Goal: Information Seeking & Learning: Learn about a topic

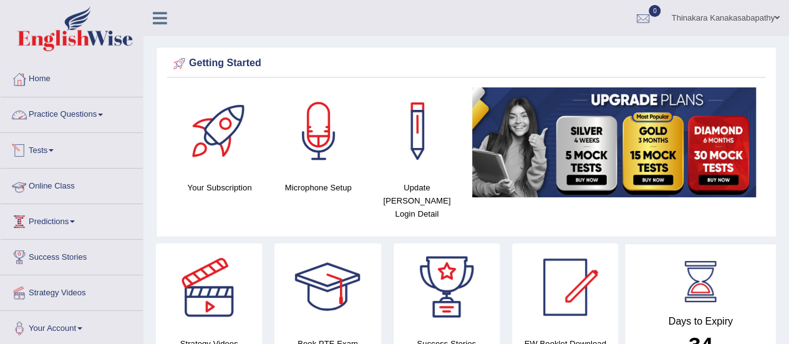
click at [83, 118] on link "Practice Questions" at bounding box center [72, 112] width 142 height 31
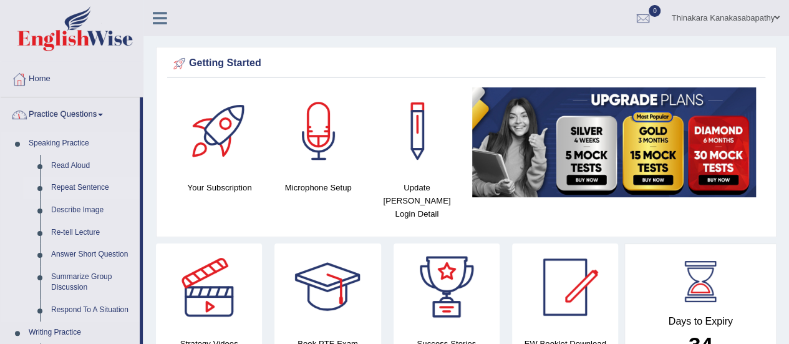
scroll to position [187, 0]
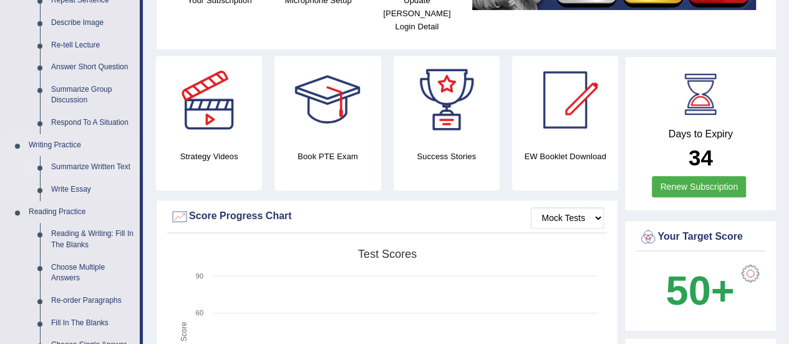
click at [100, 167] on link "Summarize Written Text" at bounding box center [93, 167] width 94 height 22
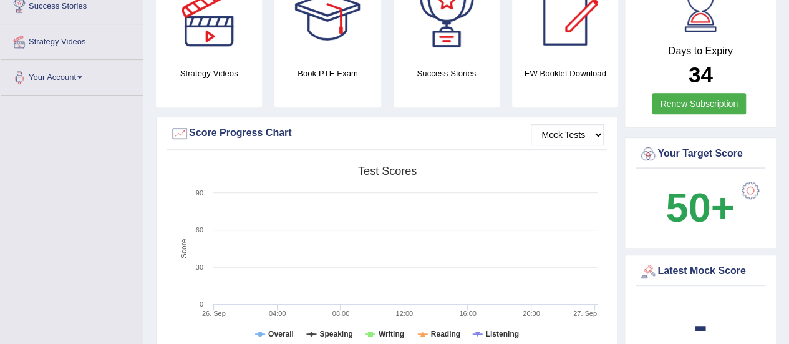
scroll to position [315, 0]
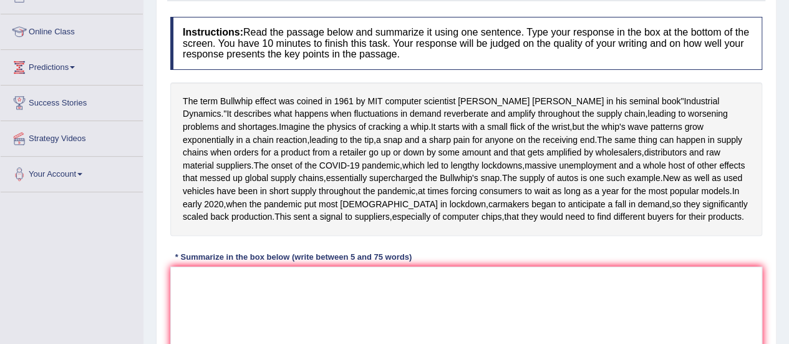
scroll to position [226, 0]
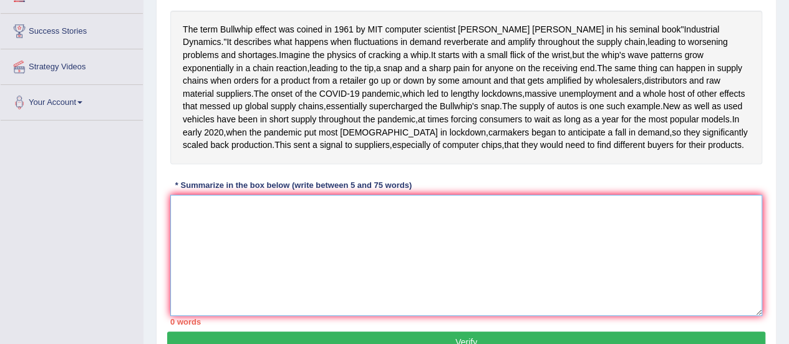
click at [292, 287] on textarea at bounding box center [466, 255] width 592 height 121
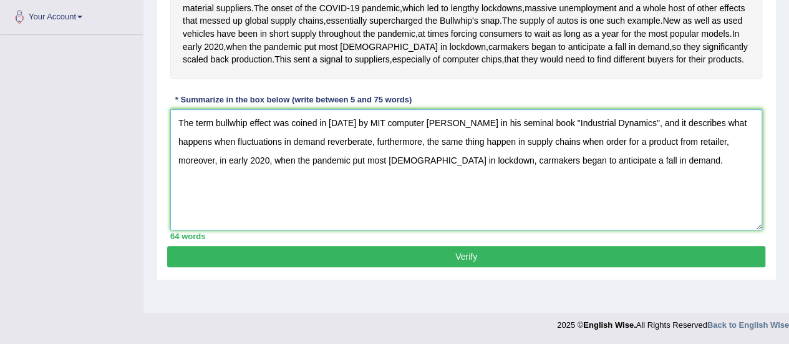
scroll to position [351, 0]
type textarea "The term bullwhip effect was coined in 1961 by MIT computer Jay Forrester in hi…"
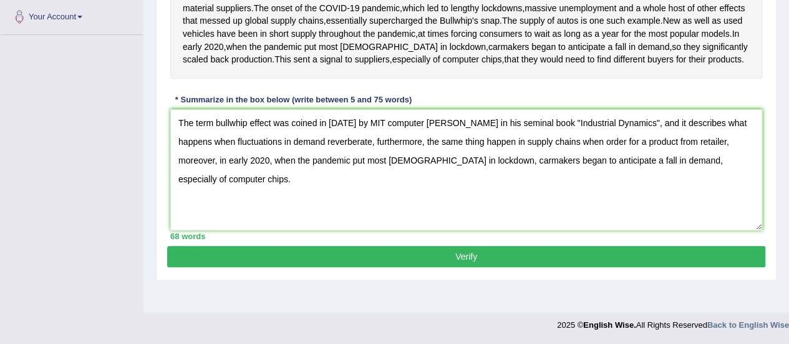
click at [482, 267] on button "Verify" at bounding box center [466, 256] width 598 height 21
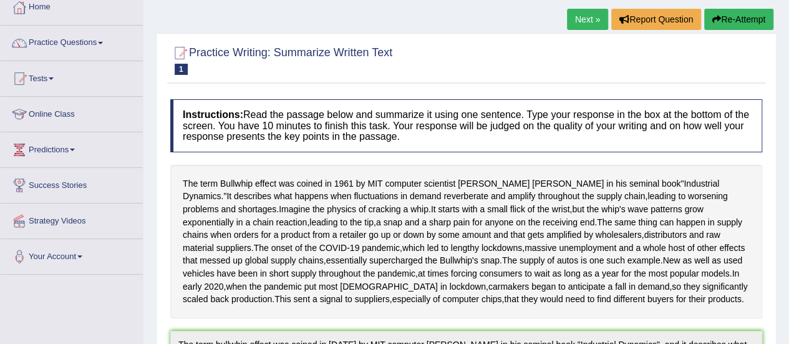
scroll to position [0, 0]
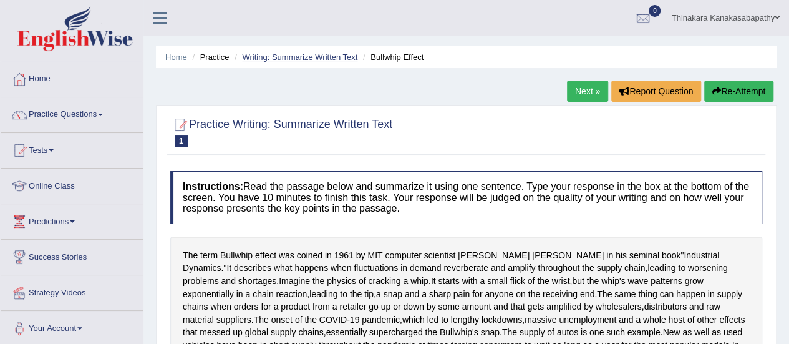
click at [300, 53] on link "Writing: Summarize Written Text" at bounding box center [299, 56] width 115 height 9
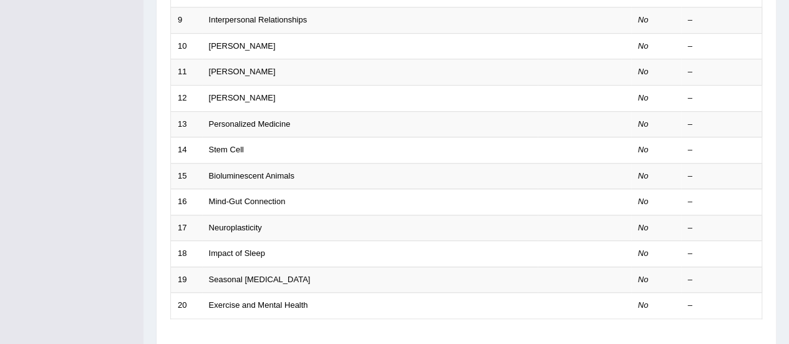
scroll to position [437, 0]
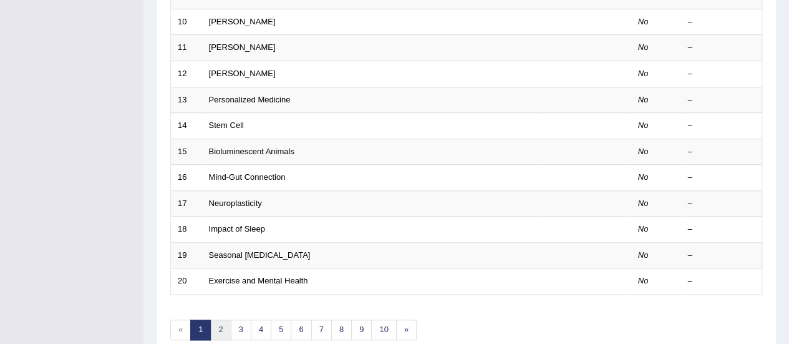
click at [223, 320] on link "2" at bounding box center [220, 330] width 21 height 21
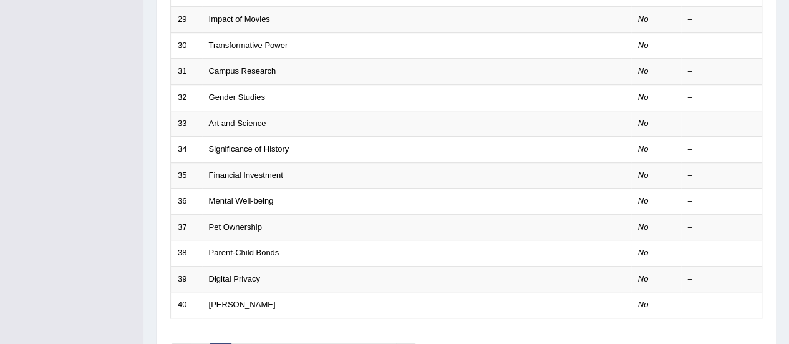
scroll to position [437, 0]
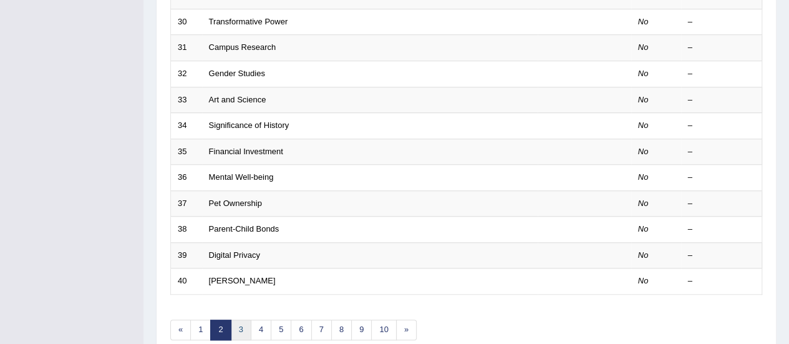
click at [243, 320] on link "3" at bounding box center [241, 330] width 21 height 21
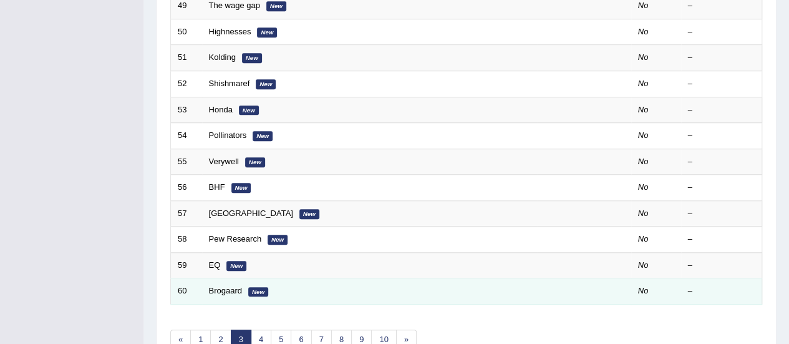
scroll to position [476, 0]
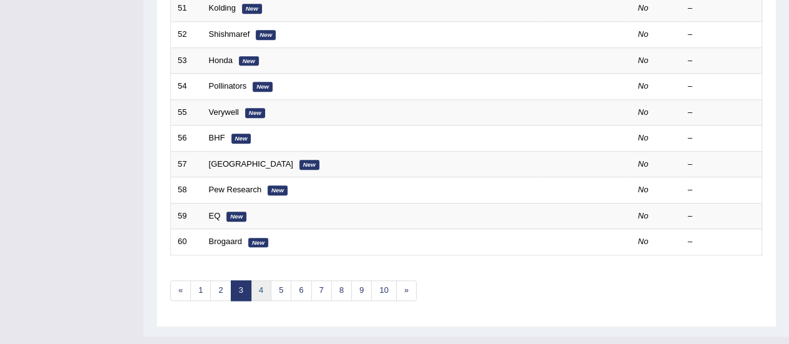
click at [259, 280] on link "4" at bounding box center [261, 290] width 21 height 21
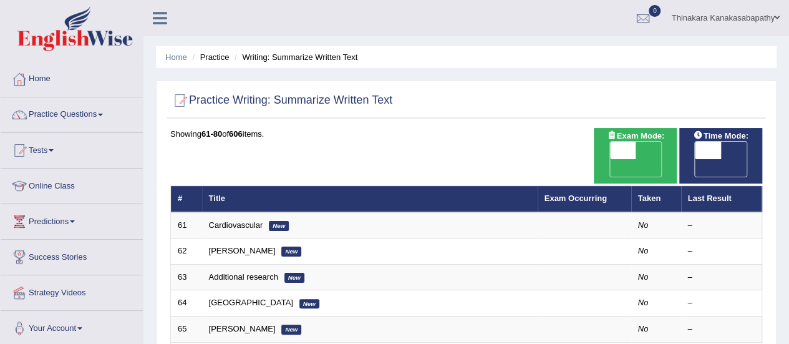
click at [321, 103] on h2 "Practice Writing: Summarize Written Text" at bounding box center [281, 100] width 222 height 19
click at [574, 193] on link "Exam Occurring" at bounding box center [576, 197] width 62 height 9
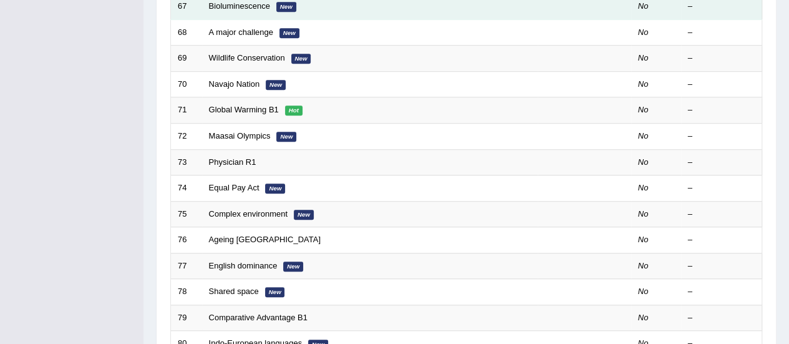
scroll to position [476, 0]
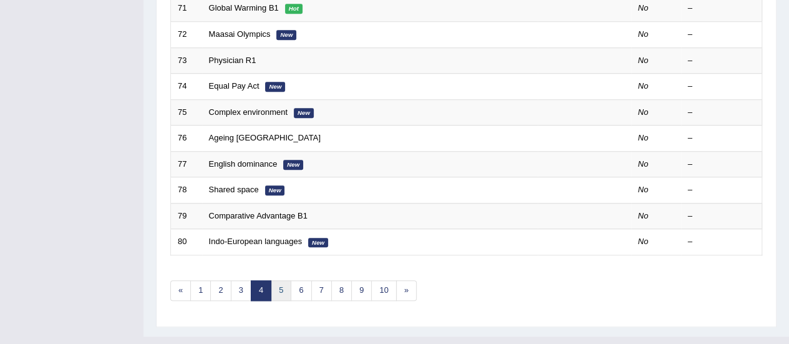
click at [280, 280] on link "5" at bounding box center [281, 290] width 21 height 21
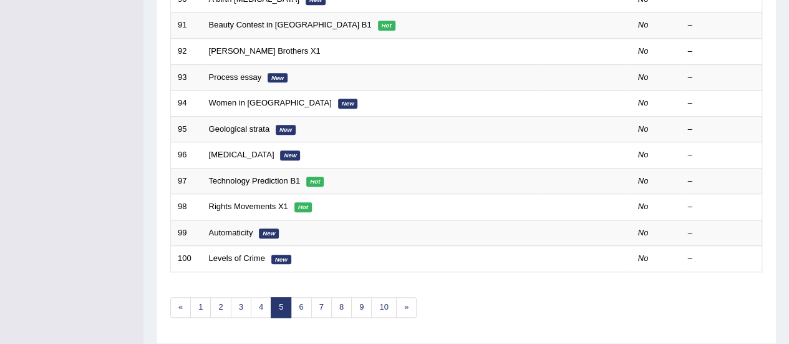
scroll to position [476, 0]
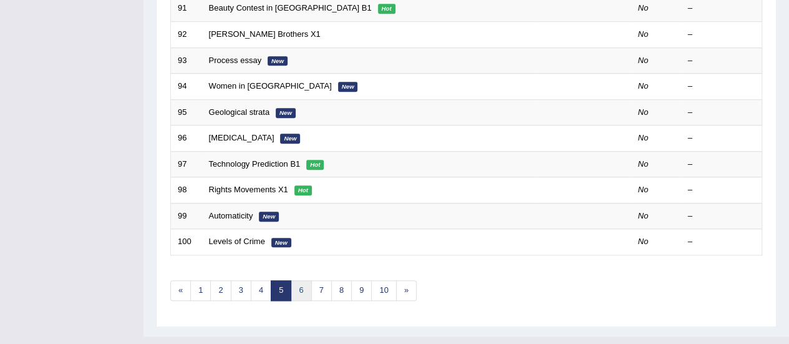
click at [297, 280] on link "6" at bounding box center [301, 290] width 21 height 21
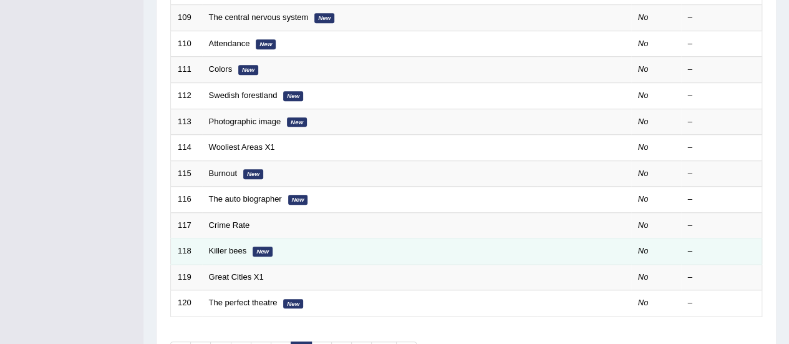
scroll to position [476, 0]
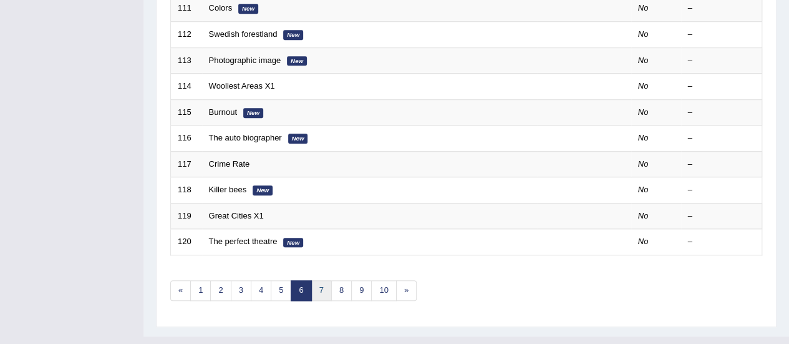
click at [315, 280] on link "7" at bounding box center [321, 290] width 21 height 21
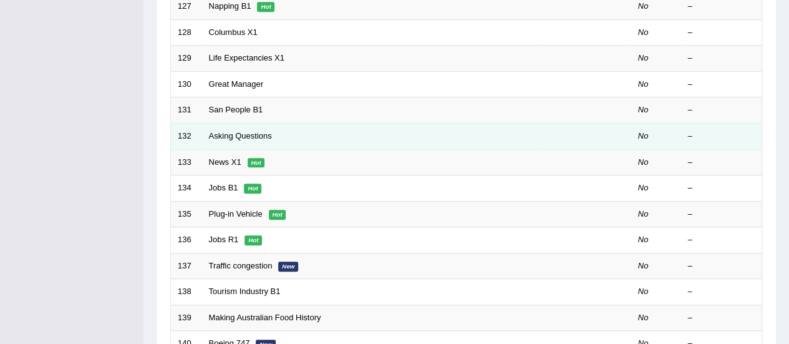
scroll to position [476, 0]
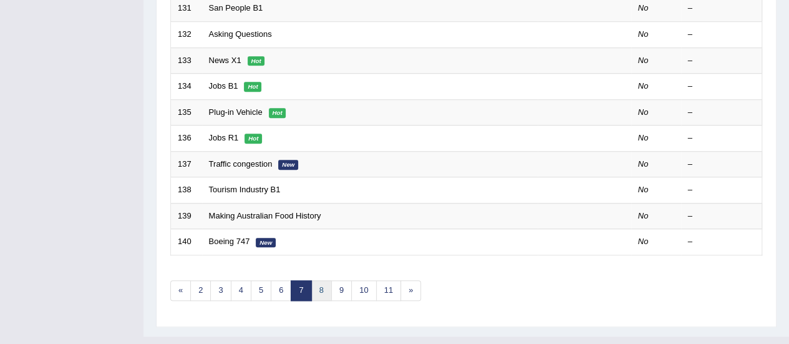
click at [315, 280] on link "8" at bounding box center [321, 290] width 21 height 21
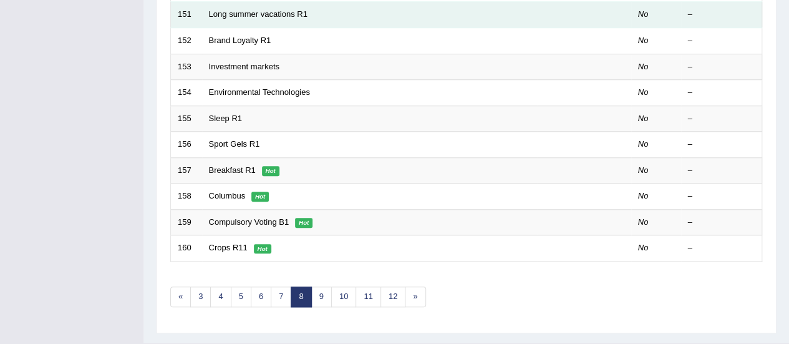
scroll to position [476, 0]
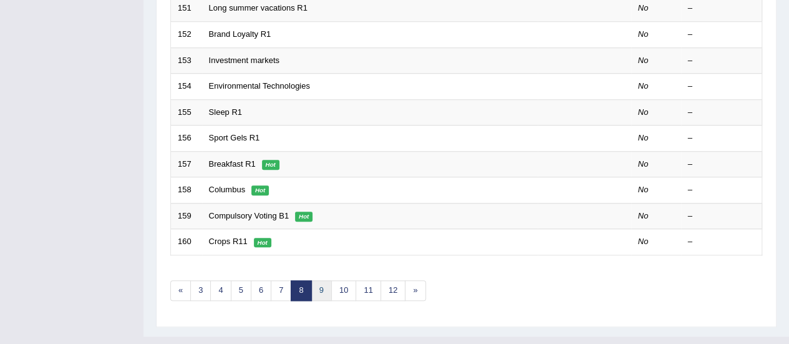
click at [314, 280] on link "9" at bounding box center [321, 290] width 21 height 21
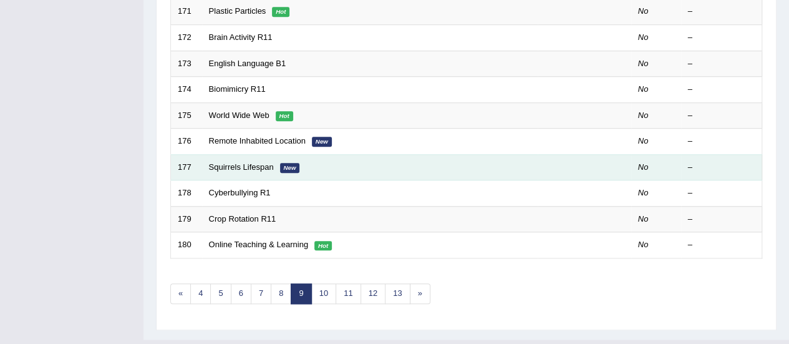
scroll to position [476, 0]
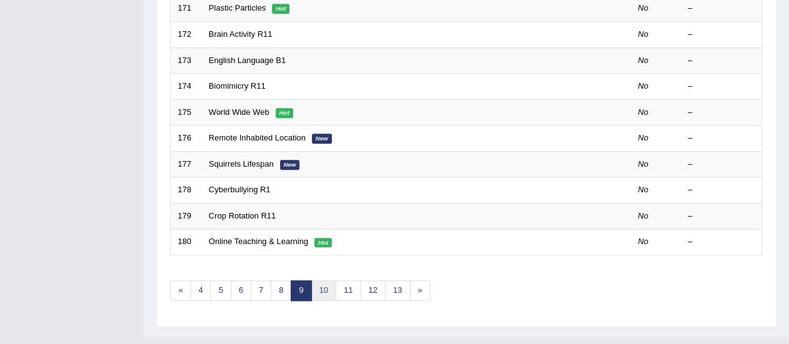
click at [321, 280] on link "10" at bounding box center [323, 290] width 25 height 21
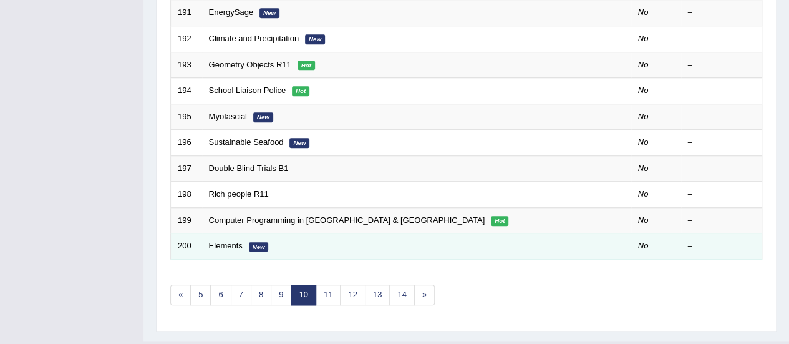
scroll to position [476, 0]
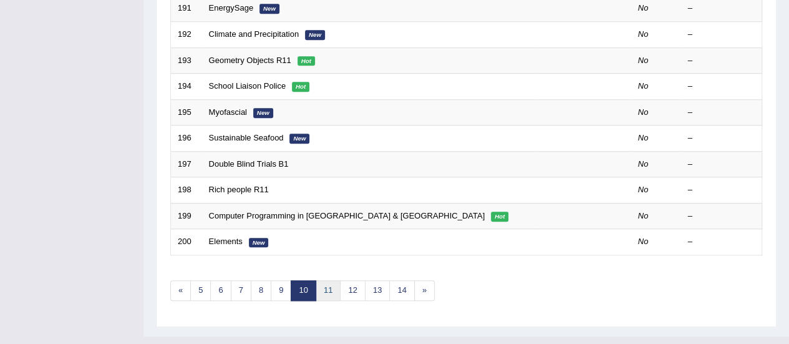
click at [330, 280] on link "11" at bounding box center [328, 290] width 25 height 21
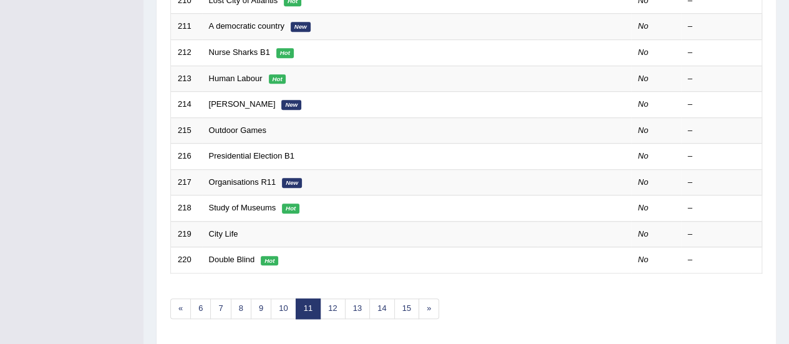
scroll to position [476, 0]
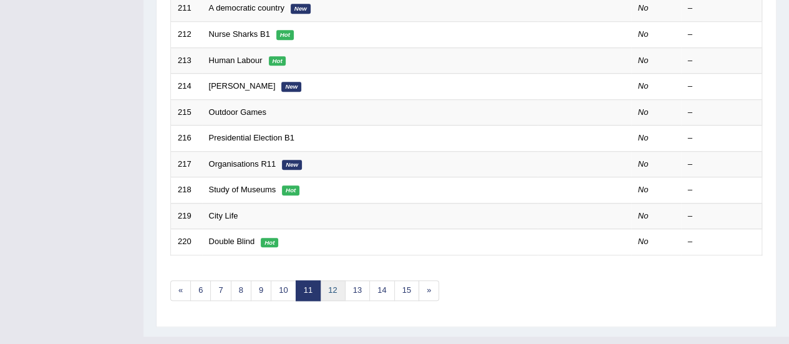
click at [326, 280] on link "12" at bounding box center [332, 290] width 25 height 21
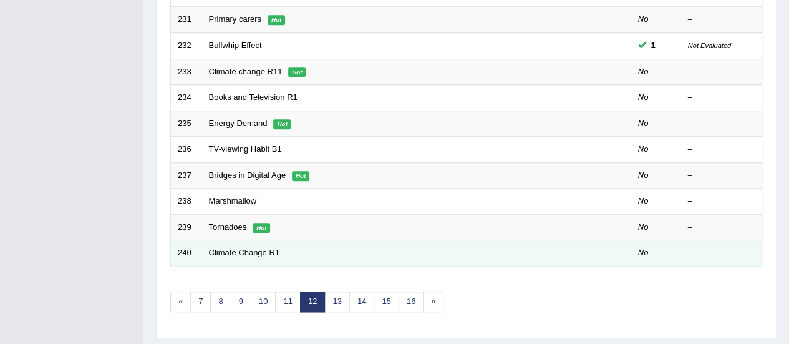
scroll to position [476, 0]
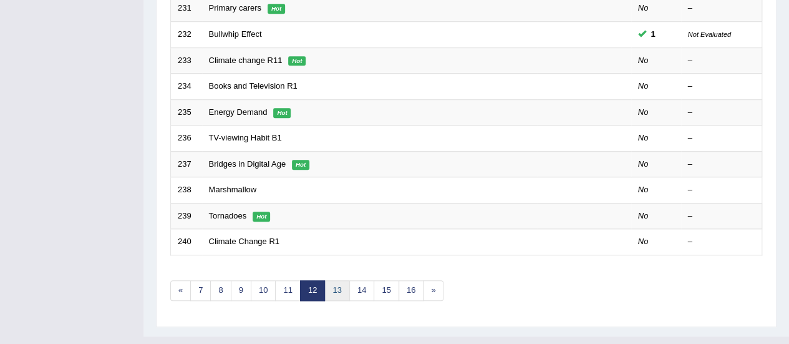
click at [332, 280] on link "13" at bounding box center [337, 290] width 25 height 21
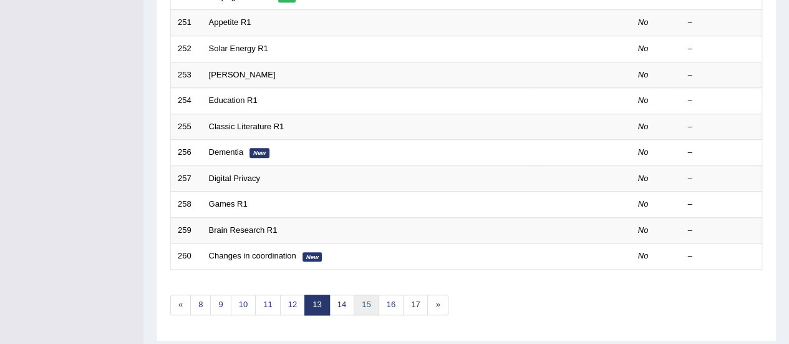
scroll to position [476, 0]
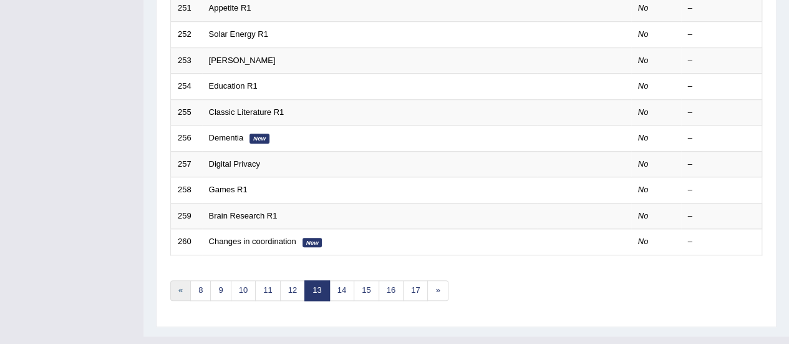
click at [180, 280] on link "«" at bounding box center [180, 290] width 21 height 21
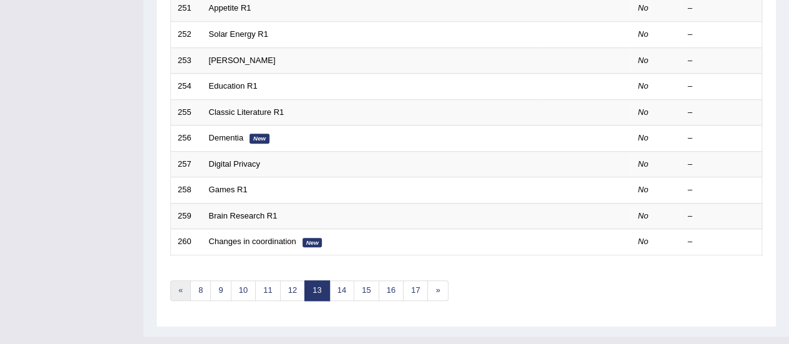
click at [180, 280] on link "«" at bounding box center [180, 290] width 21 height 21
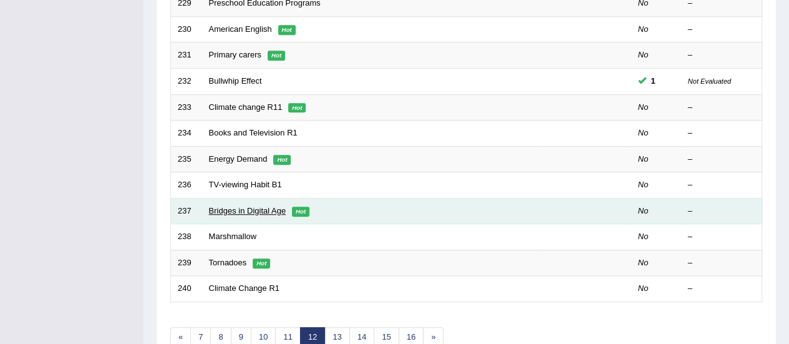
scroll to position [476, 0]
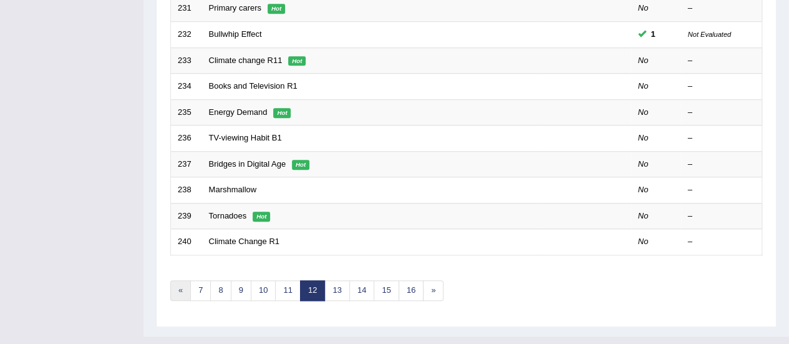
click at [177, 280] on link "«" at bounding box center [180, 290] width 21 height 21
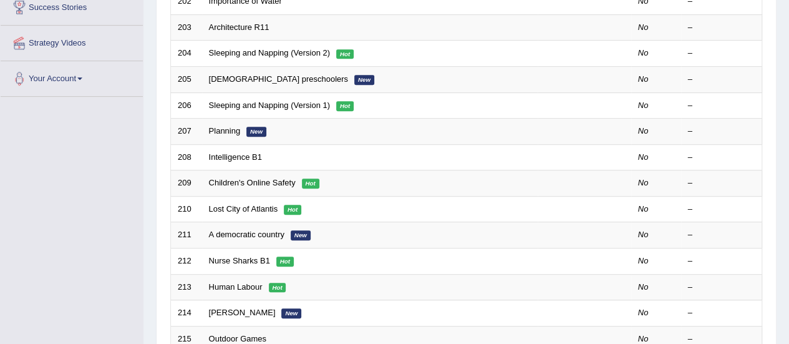
scroll to position [476, 0]
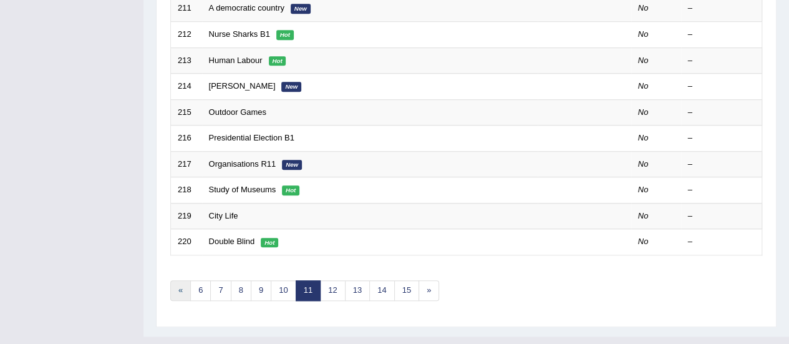
click at [175, 280] on link "«" at bounding box center [180, 290] width 21 height 21
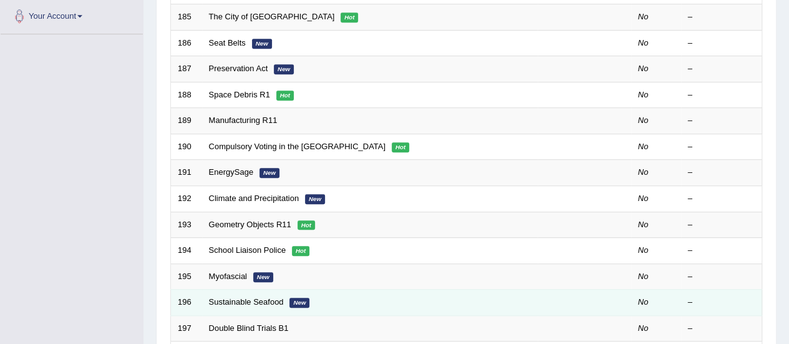
scroll to position [476, 0]
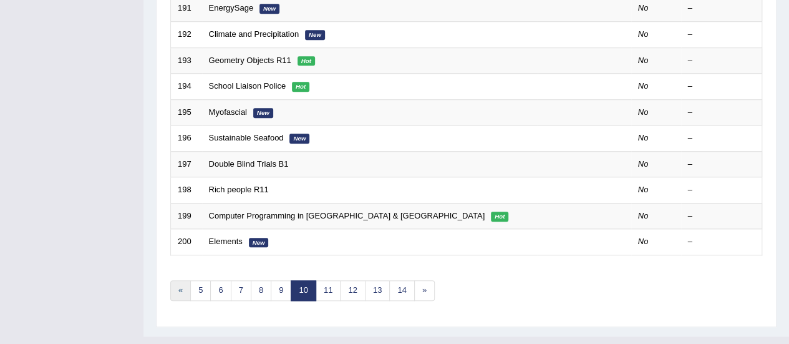
click at [176, 280] on link "«" at bounding box center [180, 290] width 21 height 21
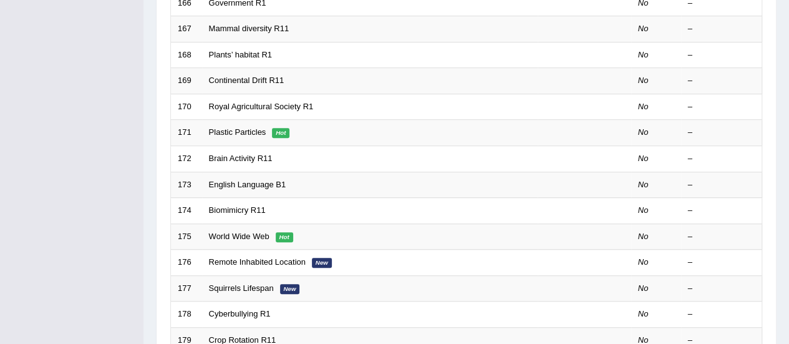
scroll to position [476, 0]
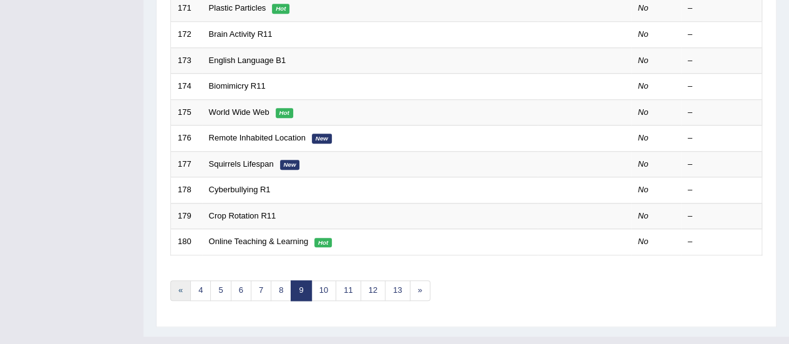
click at [182, 280] on link "«" at bounding box center [180, 290] width 21 height 21
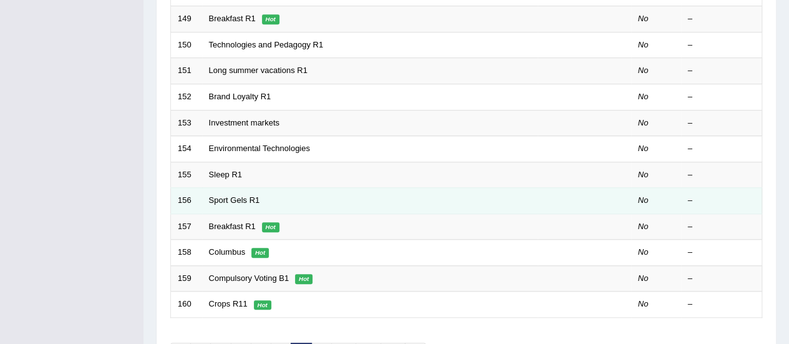
scroll to position [476, 0]
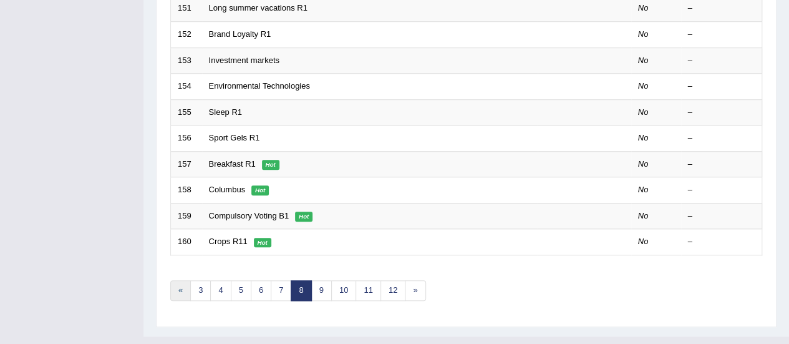
click at [181, 280] on link "«" at bounding box center [180, 290] width 21 height 21
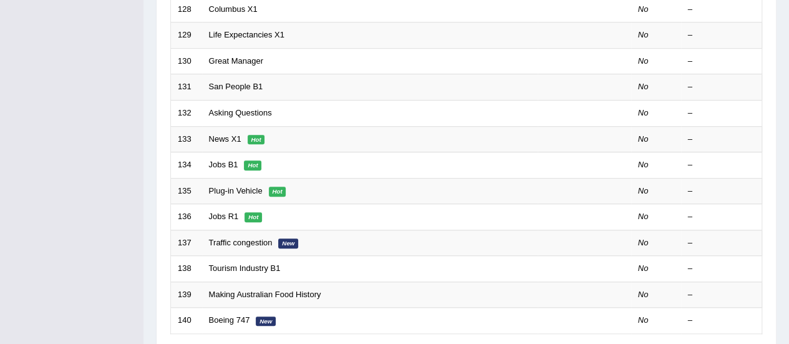
scroll to position [476, 0]
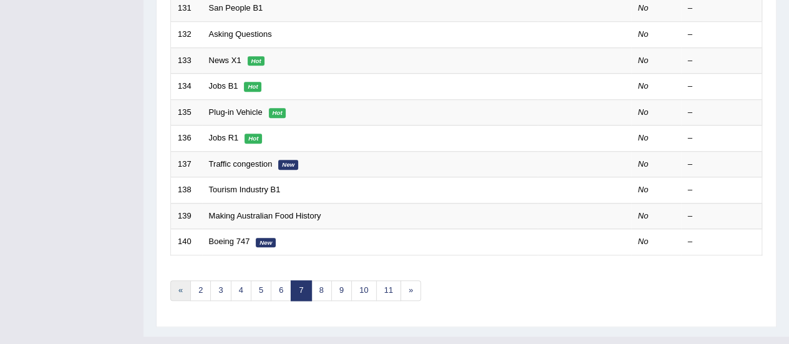
click at [173, 280] on link "«" at bounding box center [180, 290] width 21 height 21
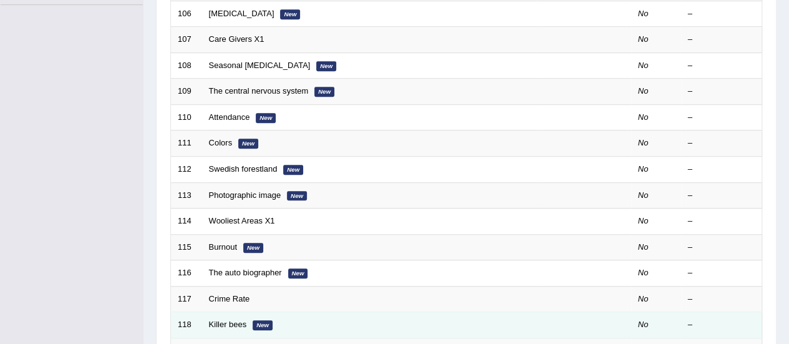
scroll to position [476, 0]
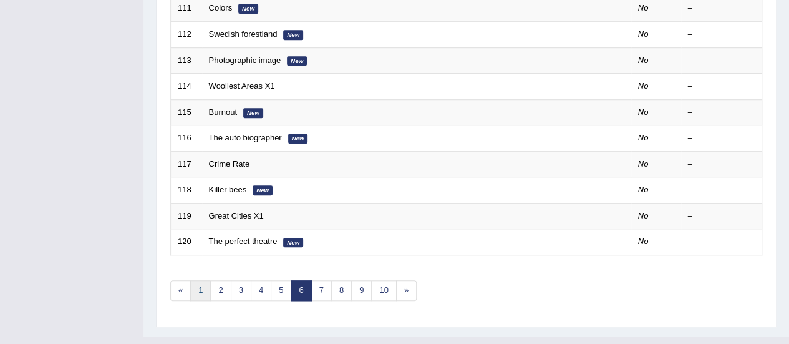
click at [196, 280] on link "1" at bounding box center [200, 290] width 21 height 21
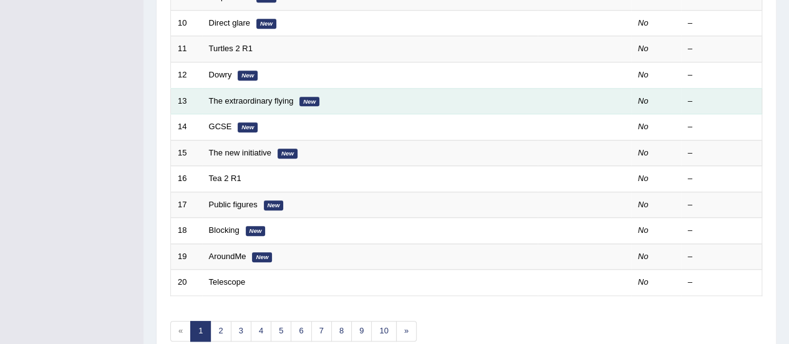
scroll to position [437, 0]
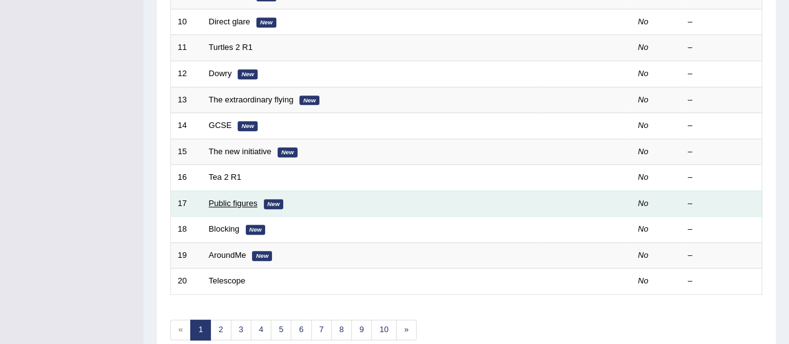
click at [233, 198] on link "Public figures" at bounding box center [233, 202] width 49 height 9
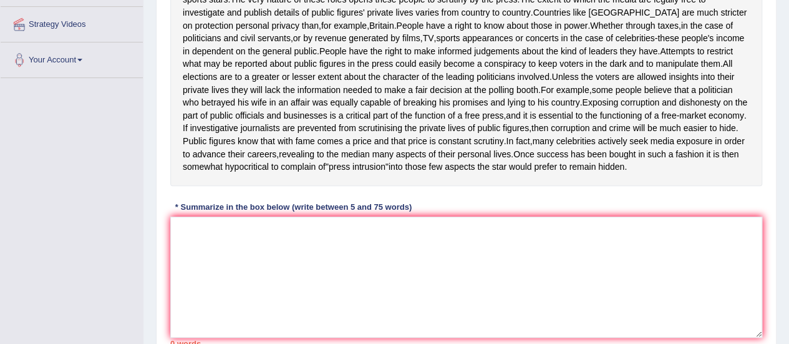
scroll to position [250, 0]
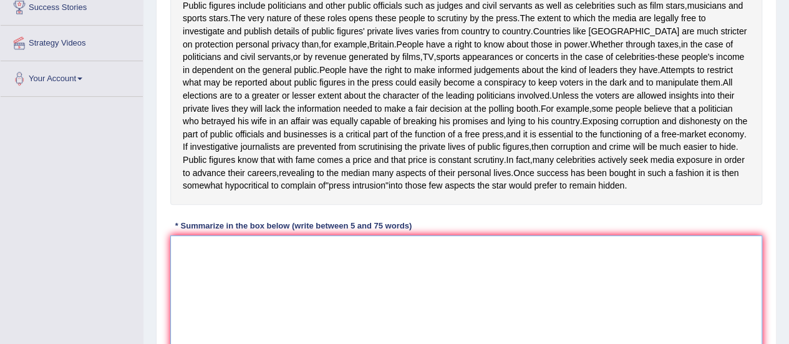
click at [292, 281] on textarea at bounding box center [466, 295] width 592 height 121
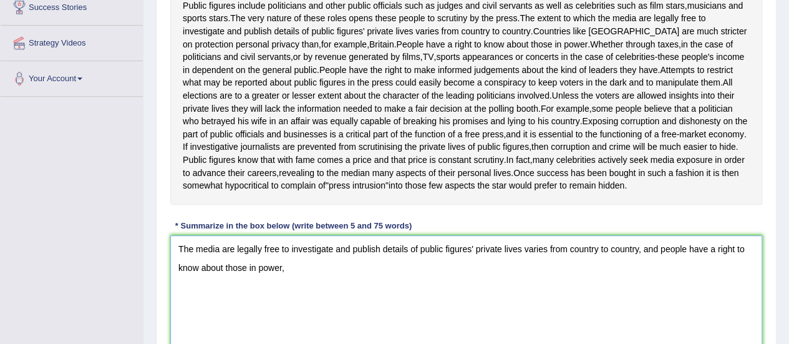
click at [180, 296] on textarea "The media are legally free to investigate and publish details of public figures…" at bounding box center [466, 295] width 592 height 121
click at [200, 293] on textarea "The media are legally free to investigate and publish details of public figures…" at bounding box center [466, 295] width 592 height 121
click at [414, 296] on textarea "The media are legally free to investigate and publish details of public figures…" at bounding box center [466, 295] width 592 height 121
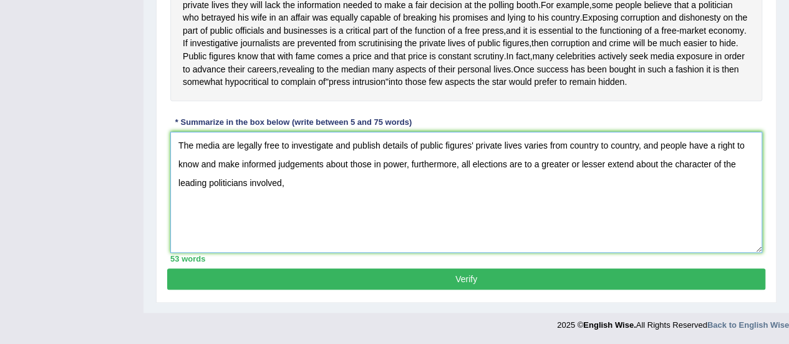
scroll to position [251, 0]
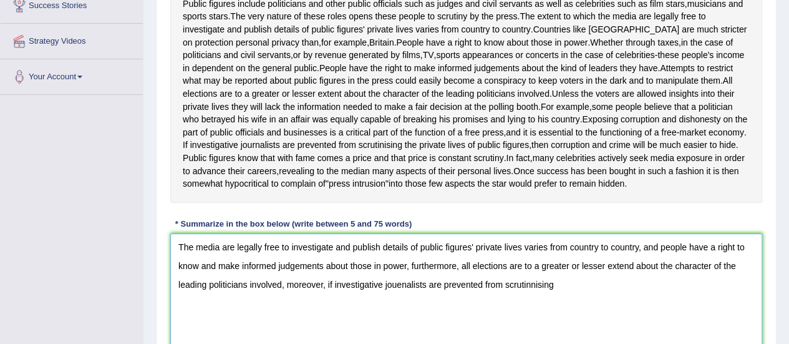
click at [535, 310] on textarea "The media are legally free to investigate and publish details of public figures…" at bounding box center [466, 293] width 592 height 121
click at [554, 315] on textarea "The media are legally free to investigate and publish details of public figures…" at bounding box center [466, 293] width 592 height 121
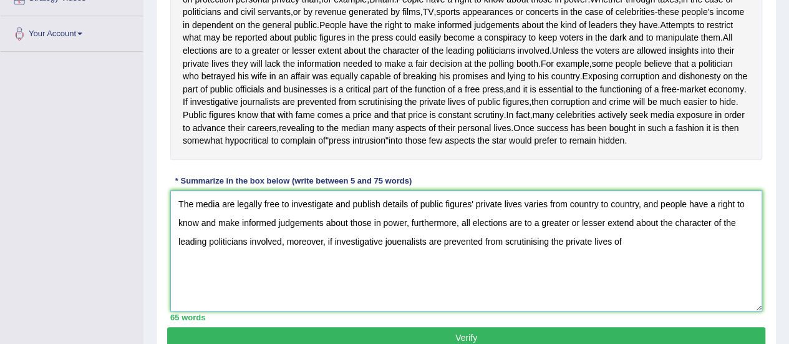
scroll to position [314, 0]
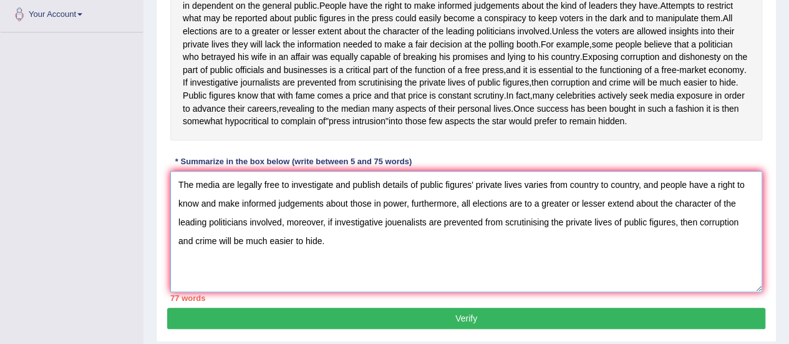
click at [676, 249] on textarea "The media are legally free to investigate and publish details of public figures…" at bounding box center [466, 231] width 592 height 121
click at [613, 208] on textarea "The media are legally free to investigate and publish details of public figures…" at bounding box center [466, 231] width 592 height 121
click at [384, 246] on textarea "The media are legally free to investigate and publish details of public figures…" at bounding box center [466, 231] width 592 height 121
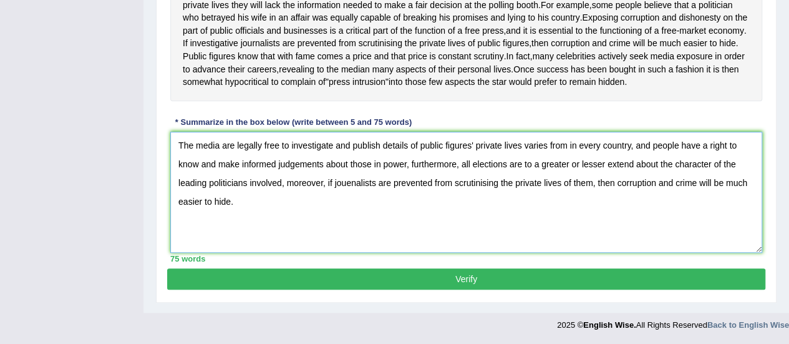
scroll to position [376, 0]
type textarea "The media are legally free to investigate and publish details of public figures…"
click at [474, 275] on button "Verify" at bounding box center [466, 278] width 598 height 21
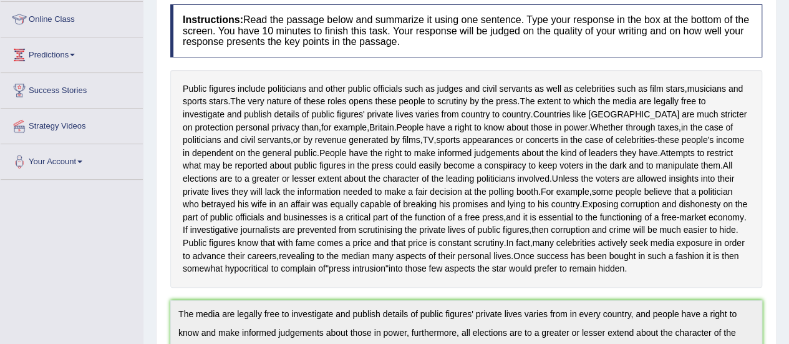
scroll to position [0, 0]
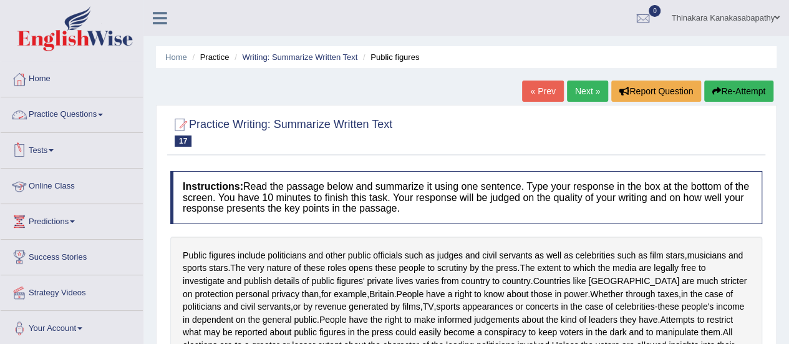
click at [66, 108] on link "Practice Questions" at bounding box center [72, 112] width 142 height 31
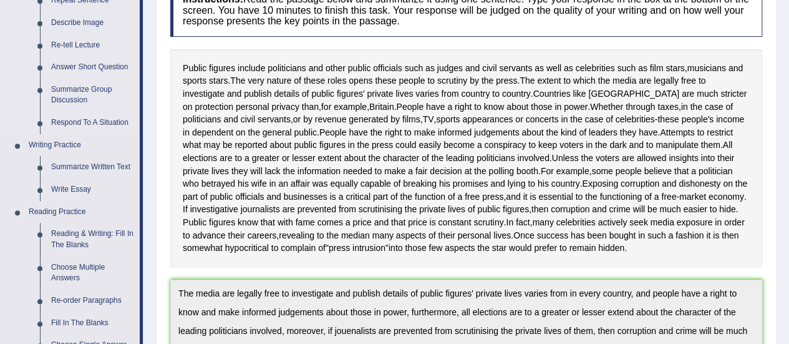
scroll to position [312, 0]
